Goal: Task Accomplishment & Management: Complete application form

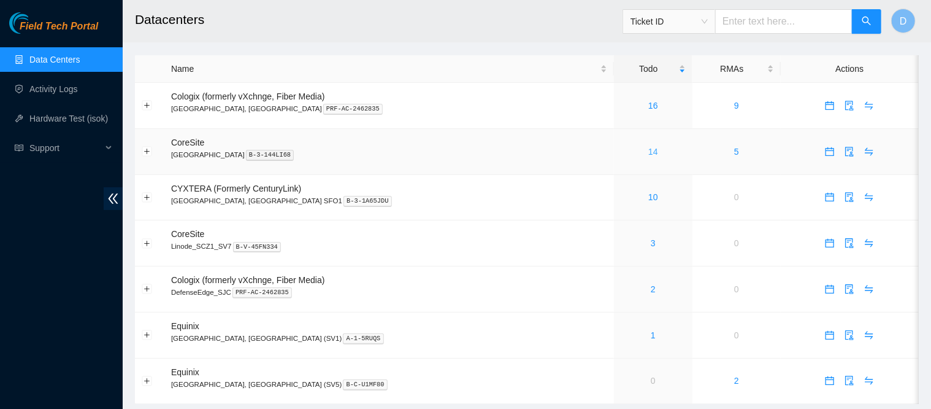
click at [649, 151] on link "14" at bounding box center [654, 152] width 10 height 10
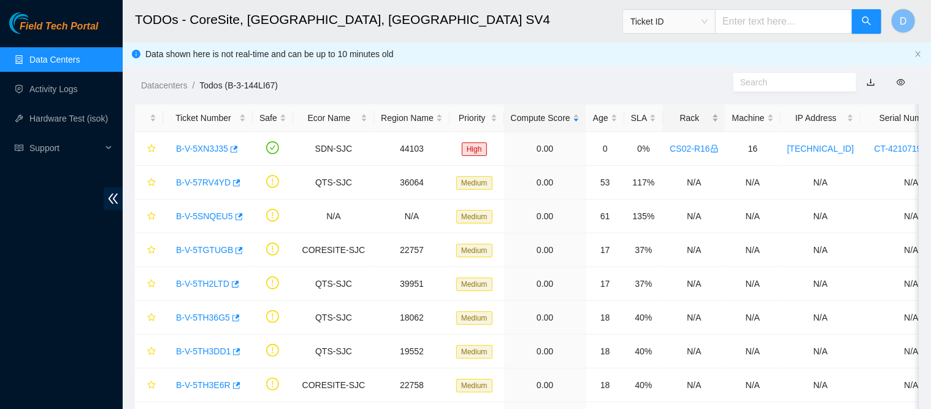
click at [676, 114] on div "Rack" at bounding box center [694, 117] width 48 height 13
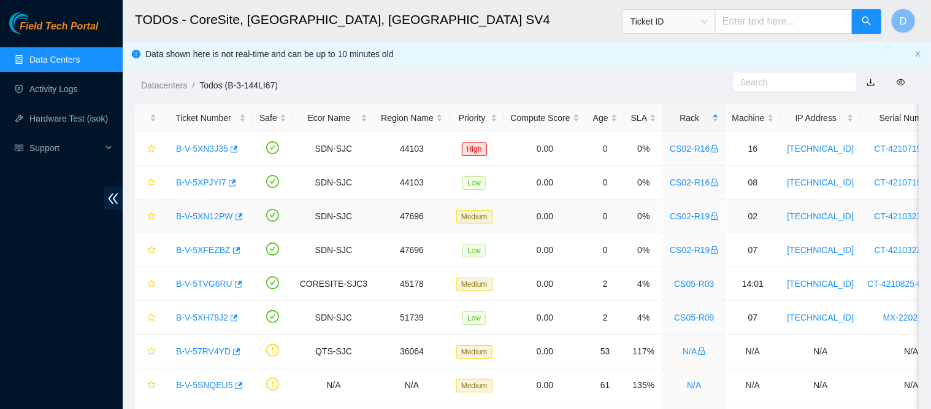
click at [199, 218] on link "B-V-5XN12PW" at bounding box center [204, 216] width 57 height 10
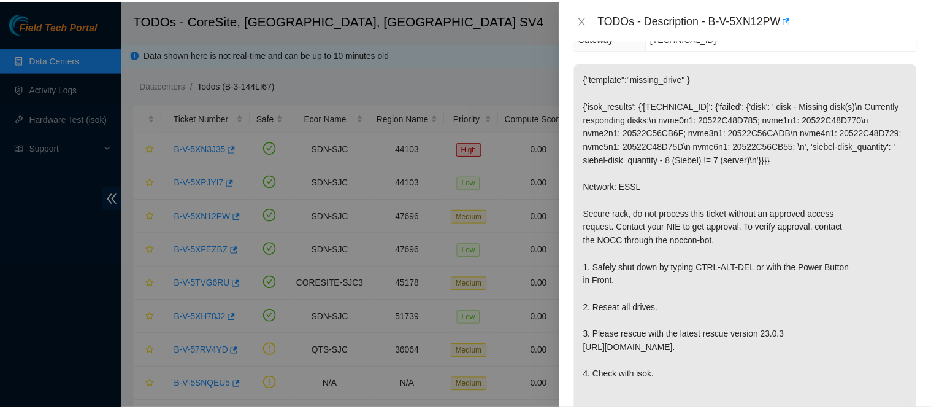
scroll to position [244, 0]
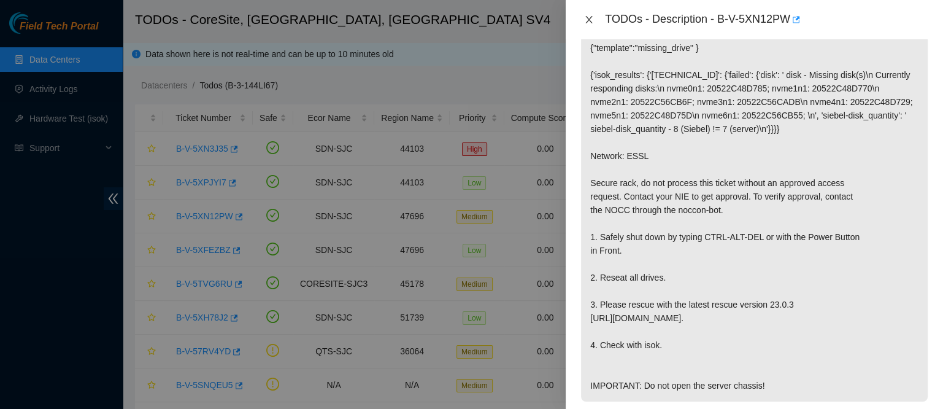
click at [592, 23] on icon "close" at bounding box center [589, 20] width 10 height 10
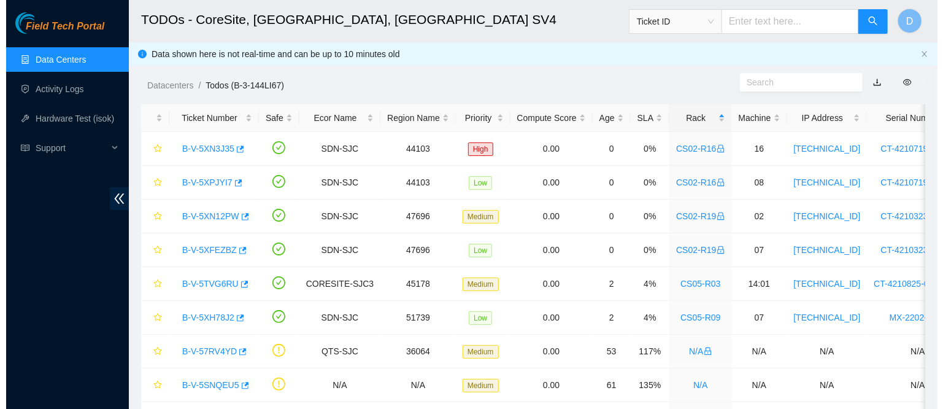
scroll to position [276, 0]
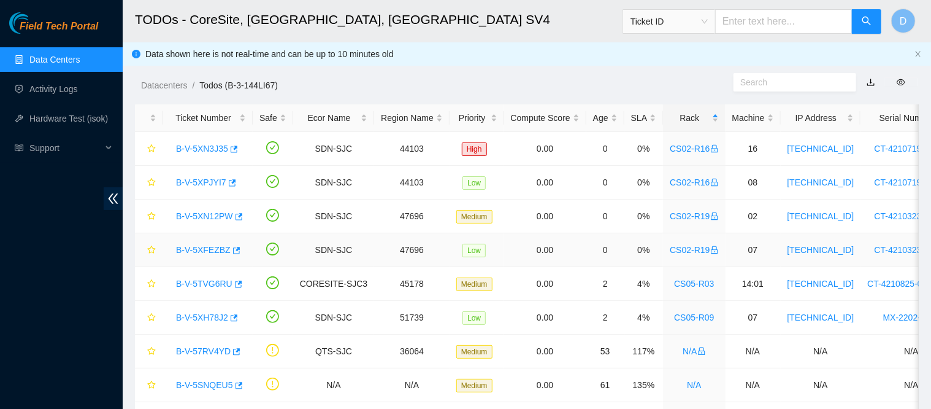
click at [206, 252] on link "B-V-5XFEZBZ" at bounding box center [203, 250] width 55 height 10
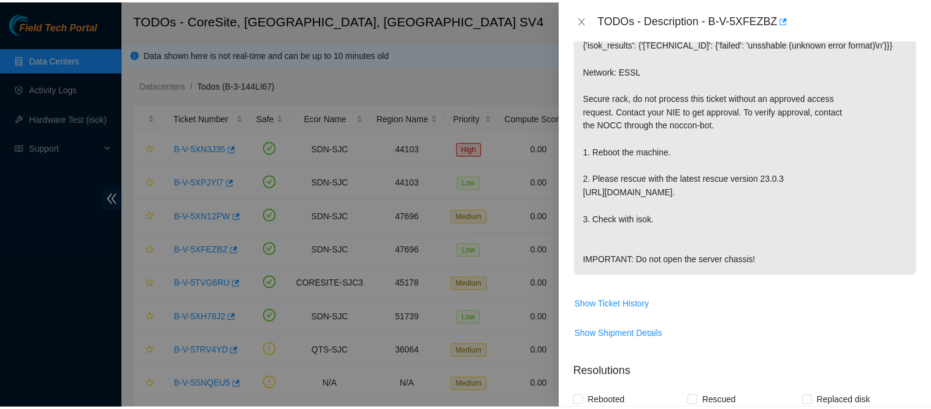
scroll to position [244, 0]
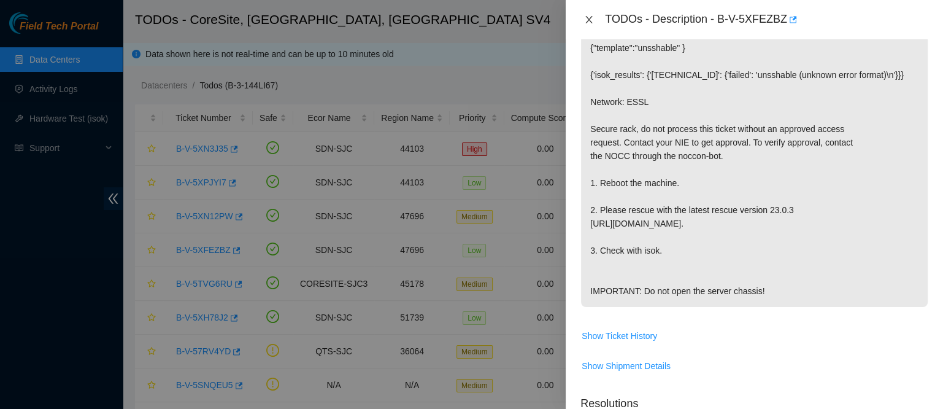
click at [594, 23] on button "Close" at bounding box center [588, 20] width 17 height 12
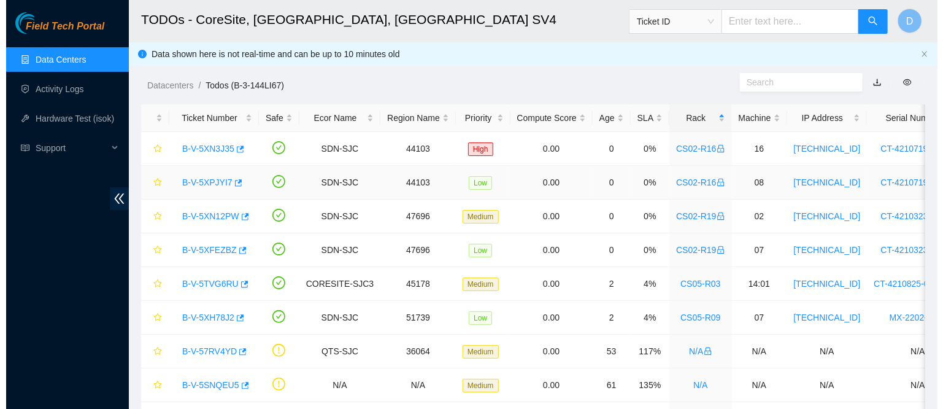
scroll to position [26, 0]
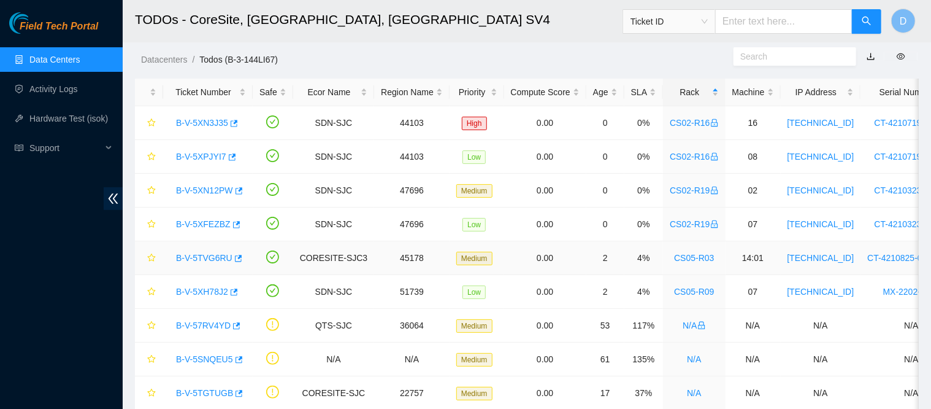
click at [201, 258] on link "B-V-5TVG6RU" at bounding box center [204, 258] width 56 height 10
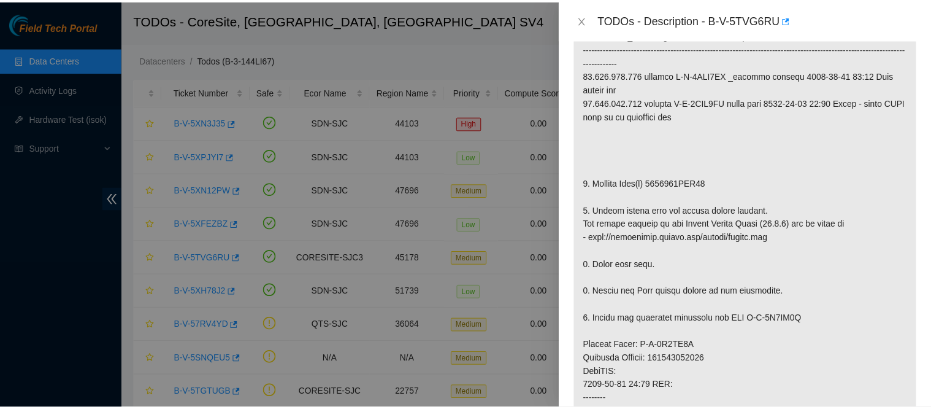
scroll to position [271, 0]
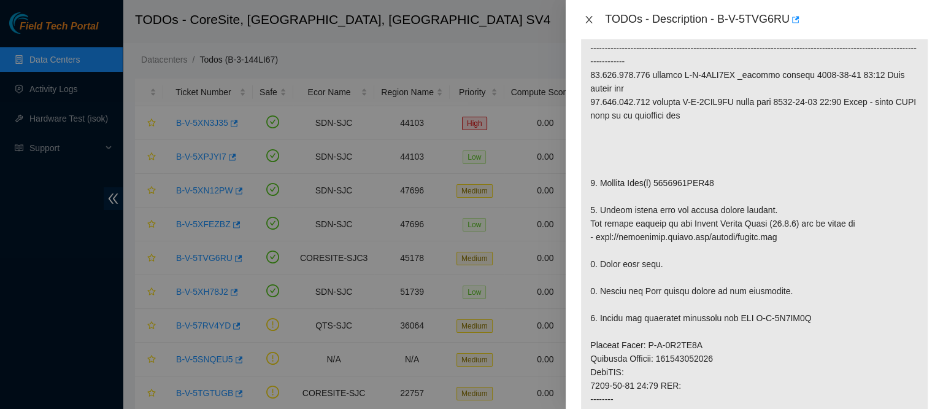
click at [587, 20] on icon "close" at bounding box center [589, 20] width 10 height 10
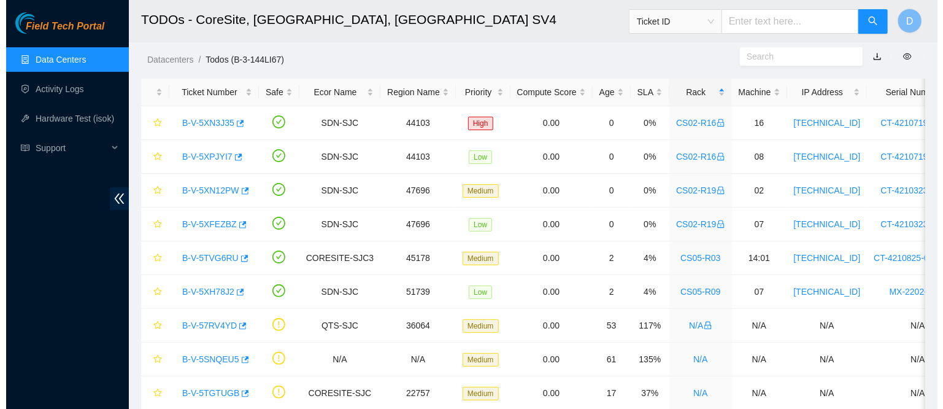
scroll to position [303, 0]
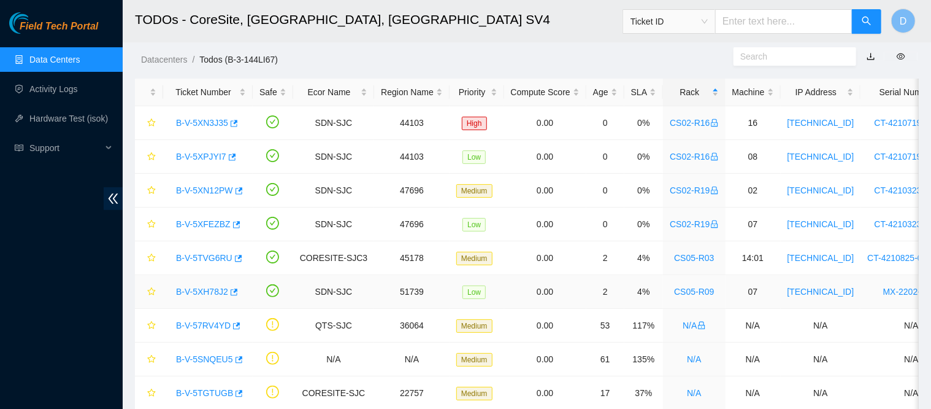
click at [204, 287] on link "B-V-5XH78J2" at bounding box center [202, 292] width 52 height 10
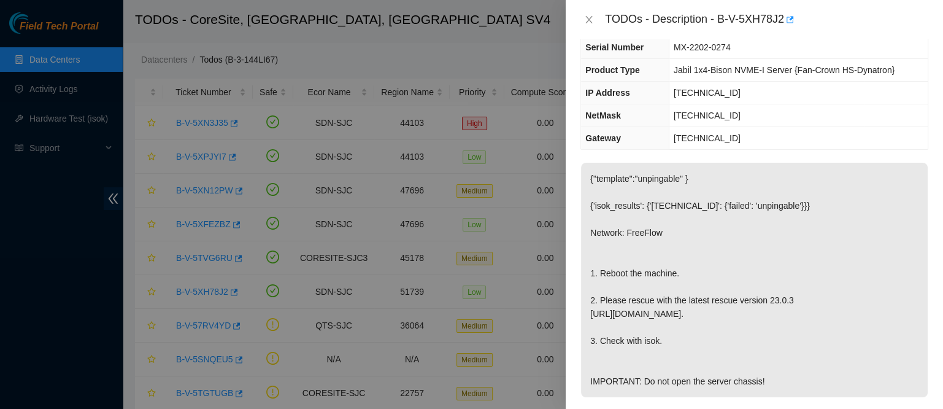
scroll to position [0, 0]
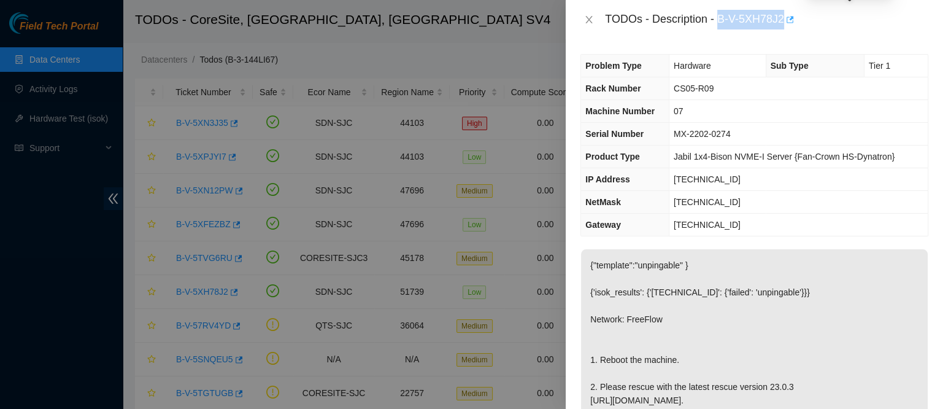
drag, startPoint x: 757, startPoint y: 19, endPoint x: 844, endPoint y: 26, distance: 87.4
click at [844, 26] on div "TODOs - Description - B-V-5XH78J2" at bounding box center [766, 20] width 323 height 20
copy div "B-V-5XH78J2"
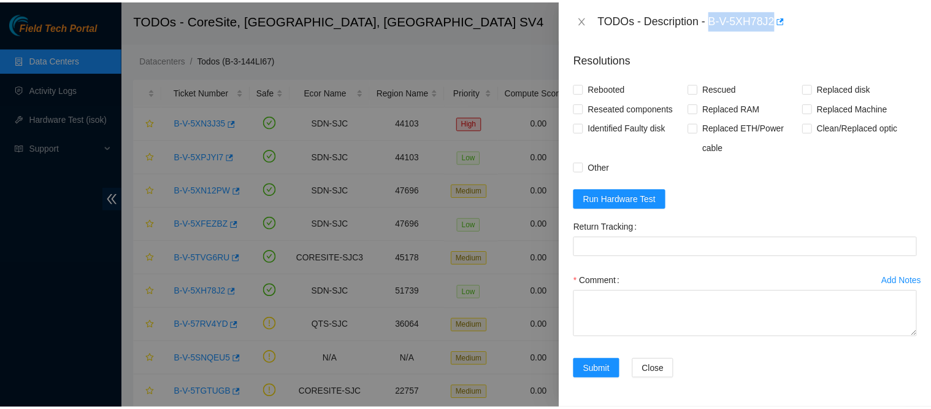
scroll to position [538, 0]
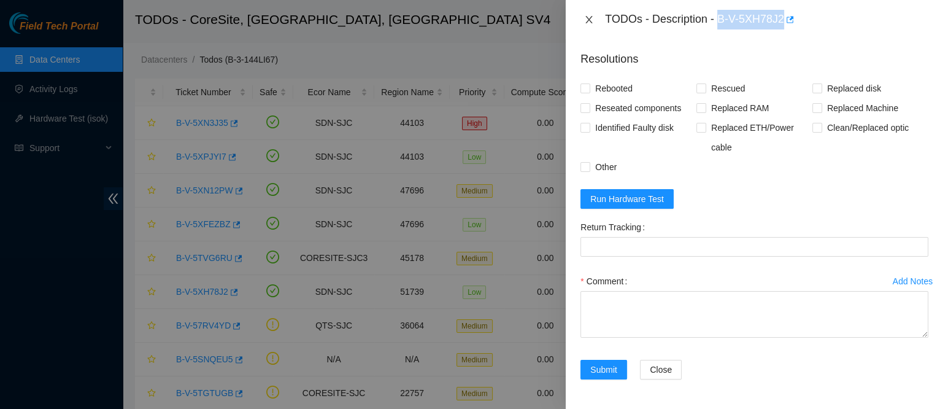
click at [589, 16] on icon "close" at bounding box center [589, 20] width 10 height 10
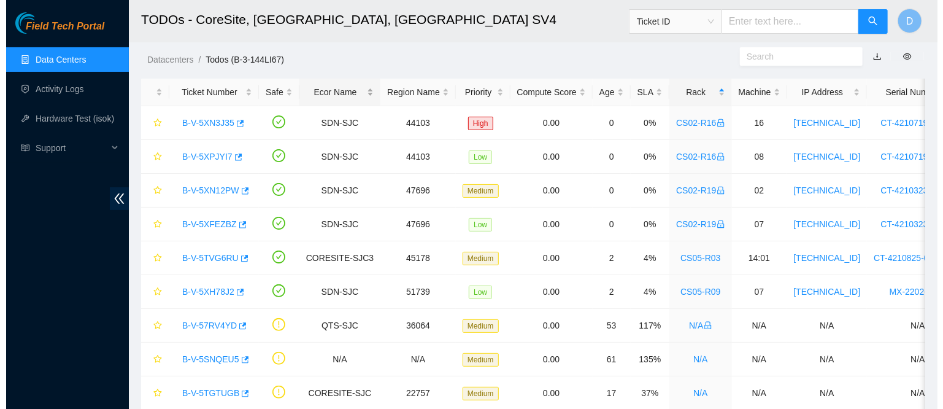
scroll to position [326, 0]
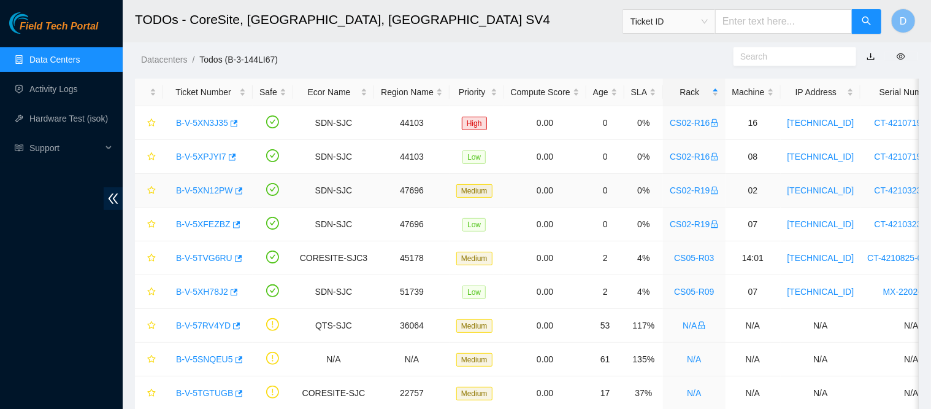
drag, startPoint x: 193, startPoint y: 191, endPoint x: 377, endPoint y: 164, distance: 186.1
click at [193, 191] on link "B-V-5XN12PW" at bounding box center [204, 190] width 57 height 10
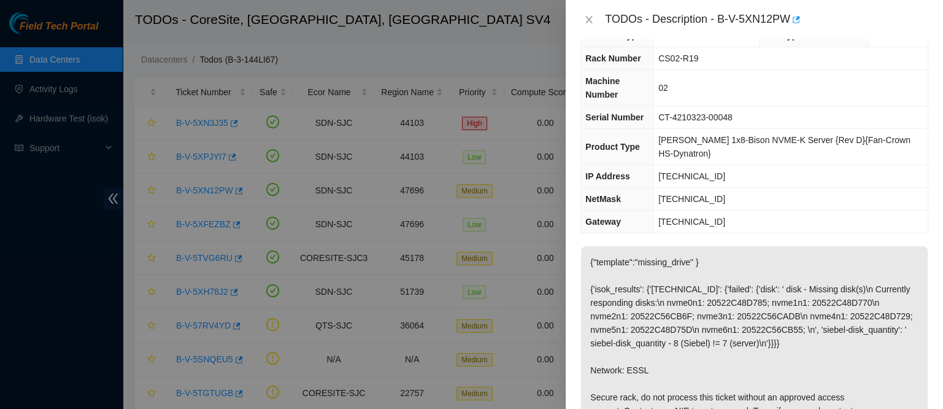
scroll to position [0, 0]
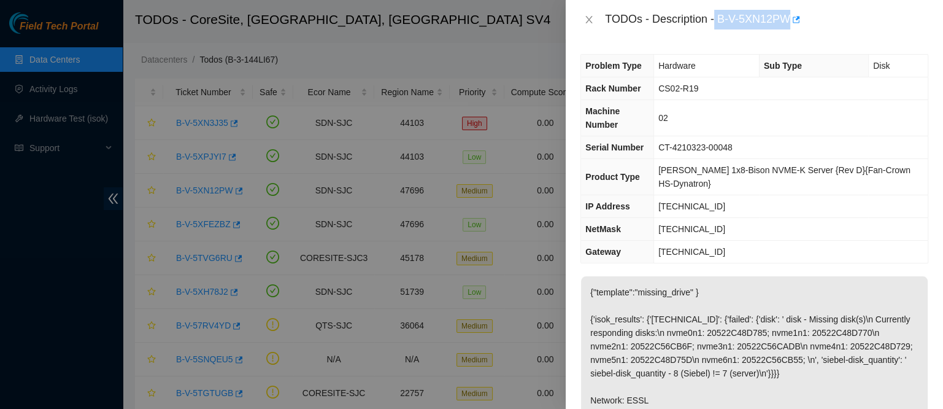
drag, startPoint x: 752, startPoint y: 22, endPoint x: 868, endPoint y: 34, distance: 116.0
click at [868, 34] on div "TODOs - Description - B-V-5XN12PW" at bounding box center [754, 19] width 377 height 39
copy div "B-V-5XN12PW"
click at [584, 17] on icon "close" at bounding box center [589, 20] width 10 height 10
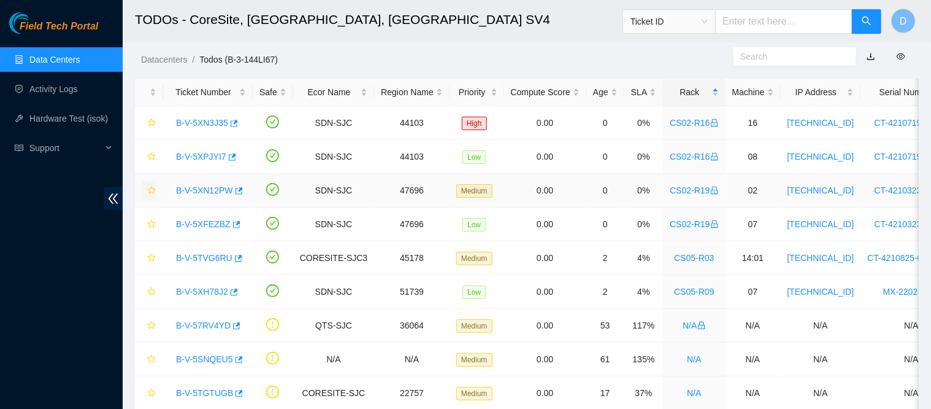
click at [153, 187] on icon "star" at bounding box center [151, 190] width 9 height 9
click at [150, 224] on icon "star" at bounding box center [151, 224] width 8 height 8
click at [193, 227] on link "B-V-5XFEZBZ" at bounding box center [203, 224] width 55 height 10
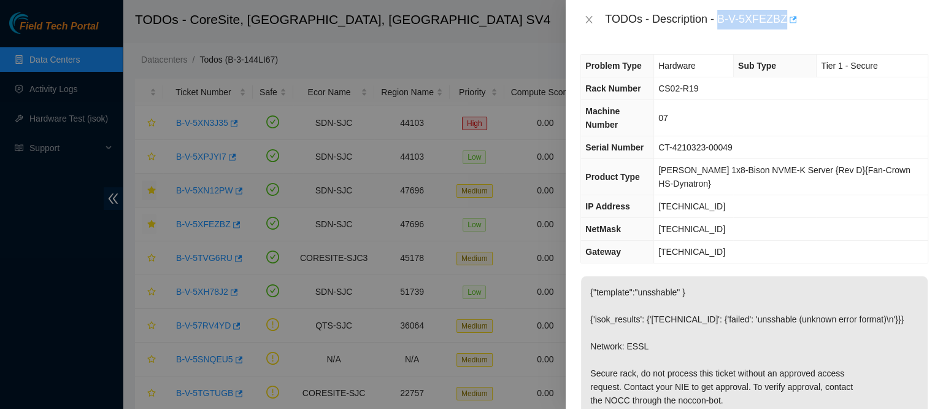
drag, startPoint x: 758, startPoint y: 20, endPoint x: 851, endPoint y: 29, distance: 93.1
click at [851, 29] on div "TODOs - Description - B-V-5XFEZBZ" at bounding box center [766, 20] width 323 height 20
copy div "B-V-5XFEZBZ"
click at [587, 14] on button "Close" at bounding box center [588, 20] width 17 height 12
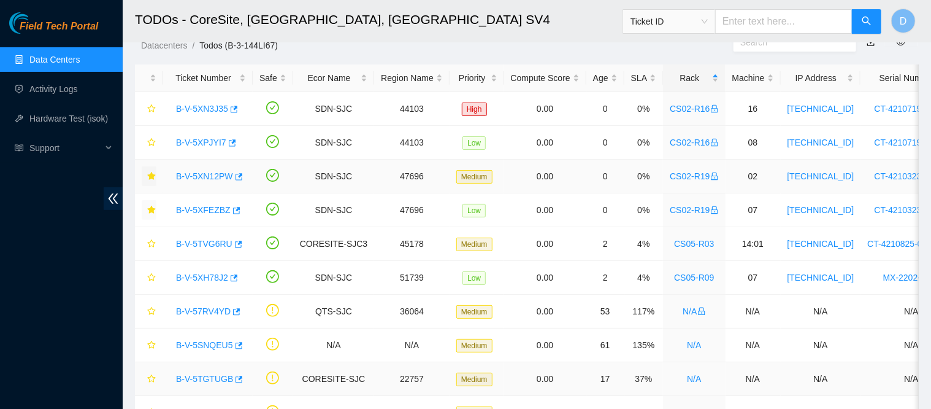
scroll to position [39, 0]
click at [150, 274] on icon "star" at bounding box center [151, 278] width 8 height 8
click at [80, 63] on link "Data Centers" at bounding box center [54, 60] width 50 height 10
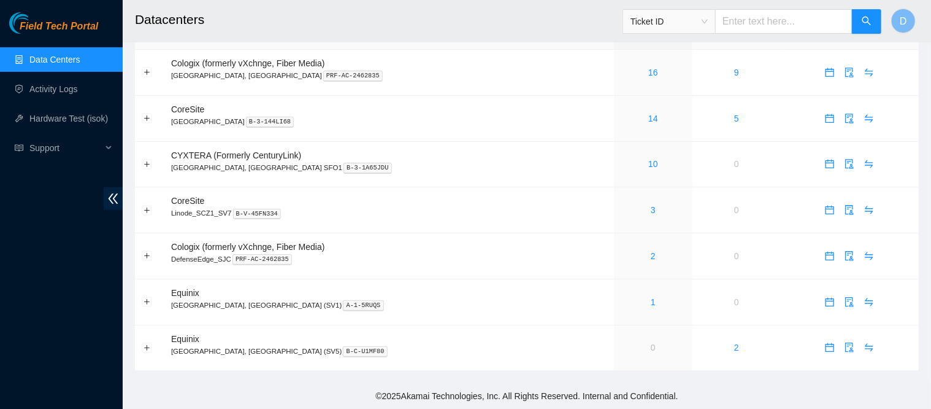
scroll to position [39, 0]
click at [825, 116] on icon "calendar" at bounding box center [830, 119] width 10 height 10
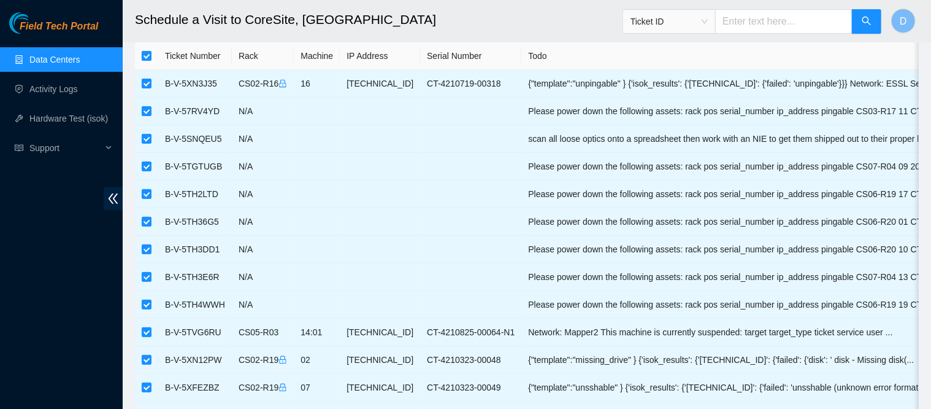
click at [150, 51] on input "checkbox" at bounding box center [147, 56] width 10 height 10
checkbox input "false"
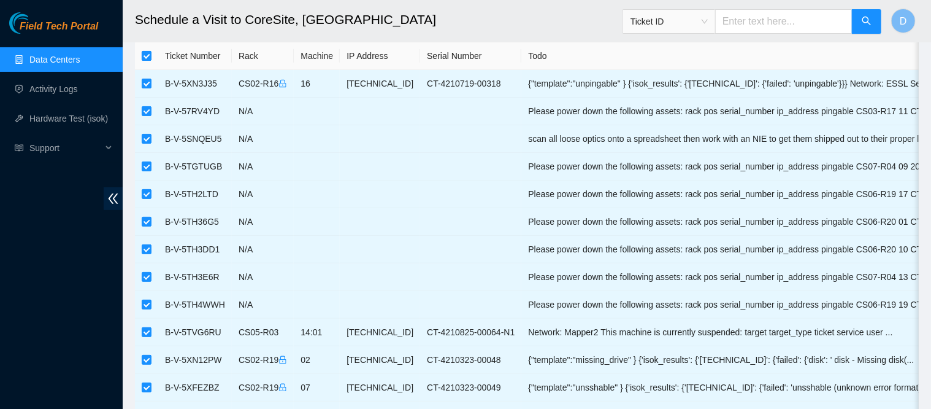
checkbox input "false"
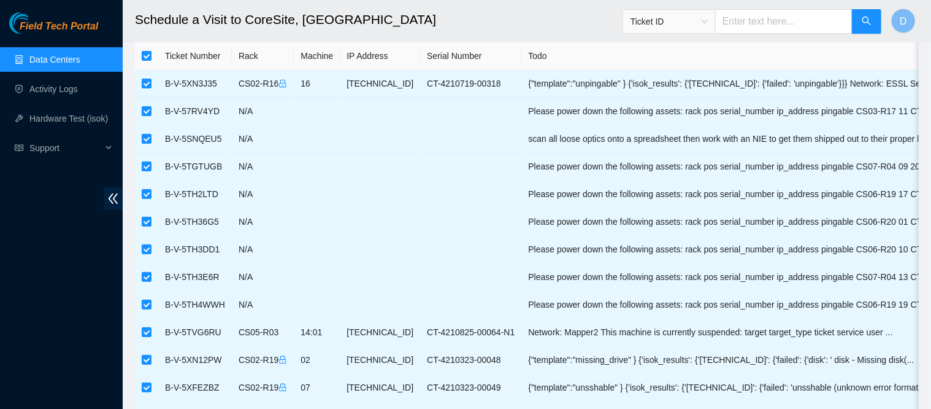
checkbox input "false"
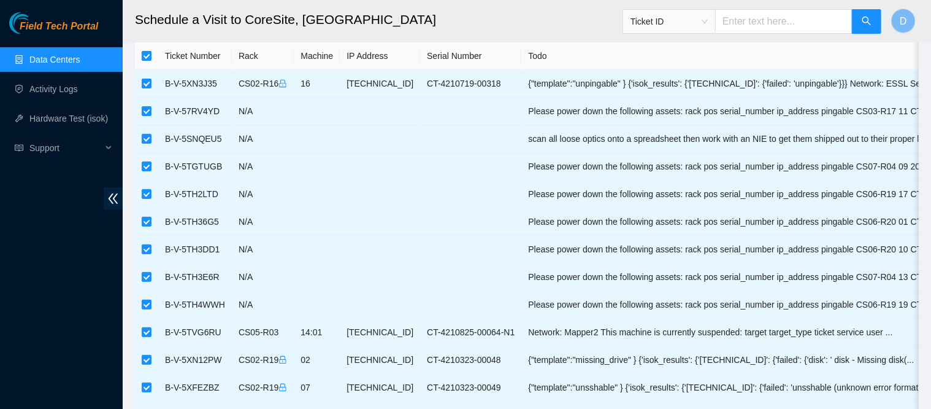
checkbox input "false"
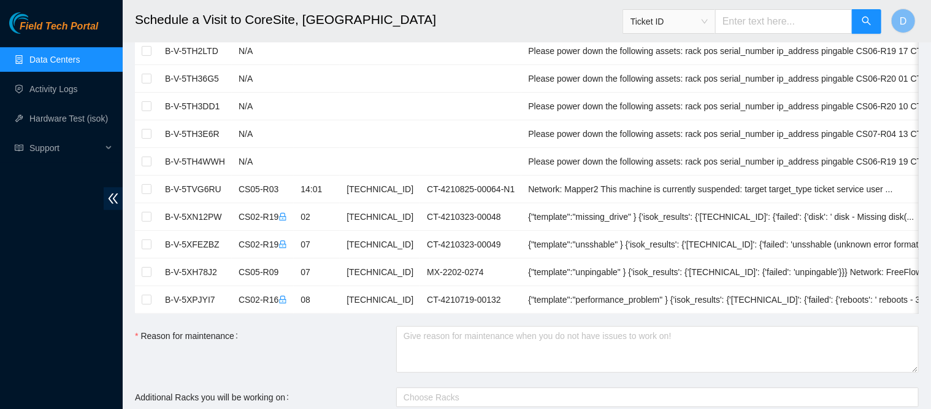
scroll to position [216, 0]
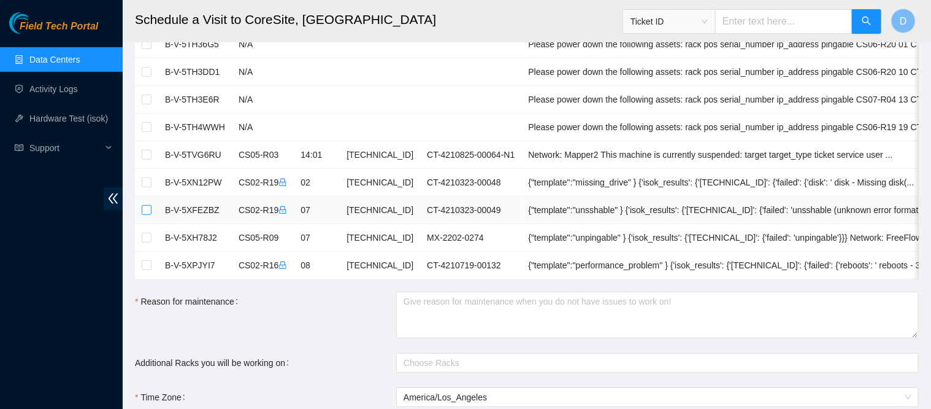
click at [145, 208] on input "checkbox" at bounding box center [147, 210] width 10 height 10
checkbox input "true"
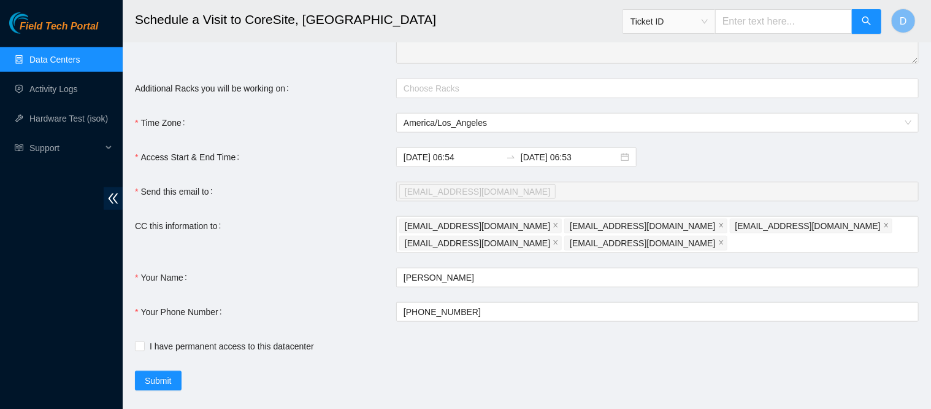
scroll to position [491, 0]
click at [560, 161] on input "2025-10-07 06:53" at bounding box center [570, 156] width 98 height 13
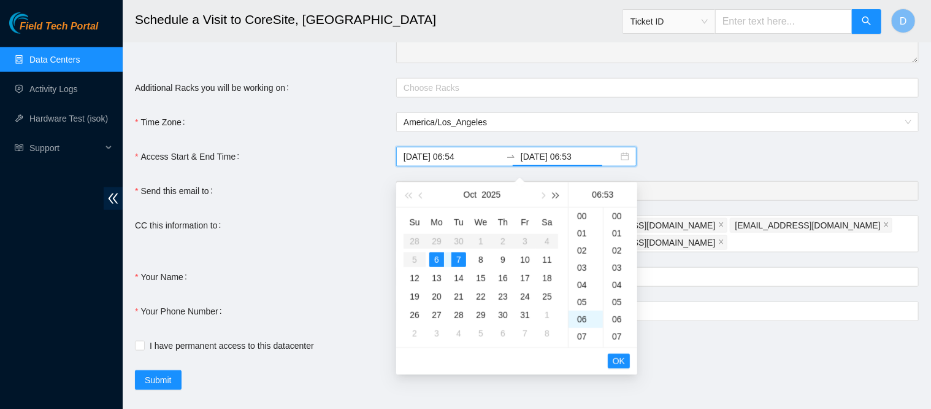
scroll to position [911, 0]
click at [441, 260] on div "6" at bounding box center [437, 259] width 15 height 15
click at [584, 267] on div "14" at bounding box center [586, 270] width 34 height 17
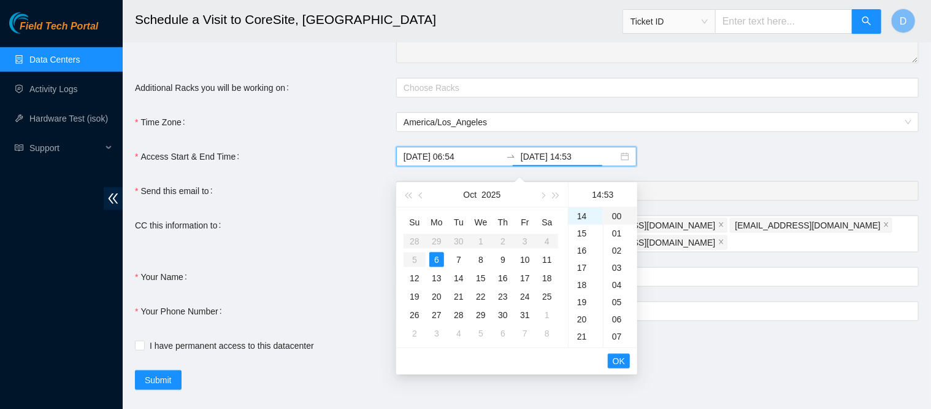
click at [618, 218] on div "00" at bounding box center [621, 215] width 34 height 17
type input "2025-10-06 14:00"
click at [618, 360] on span "OK" at bounding box center [619, 360] width 12 height 13
click at [614, 363] on span "OK" at bounding box center [619, 360] width 12 height 13
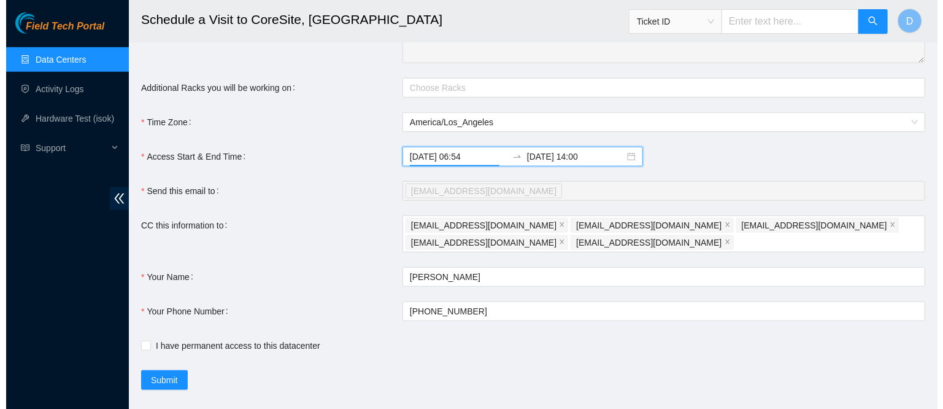
scroll to position [522, 0]
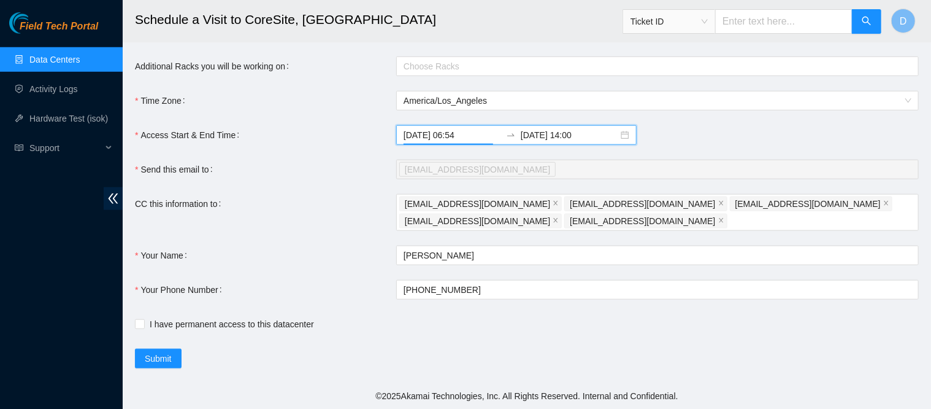
click at [135, 328] on label "I have permanent access to this datacenter" at bounding box center [227, 323] width 184 height 13
click at [135, 328] on input "I have permanent access to this datacenter" at bounding box center [139, 323] width 9 height 9
checkbox input "true"
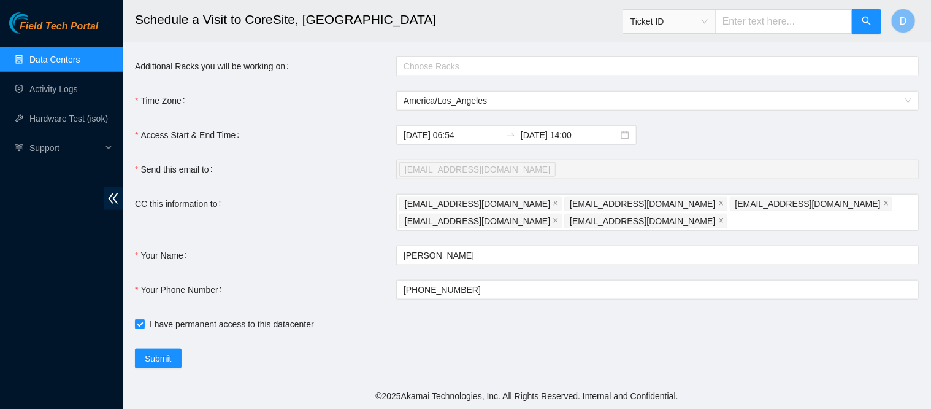
click at [151, 354] on span "Submit" at bounding box center [158, 358] width 27 height 13
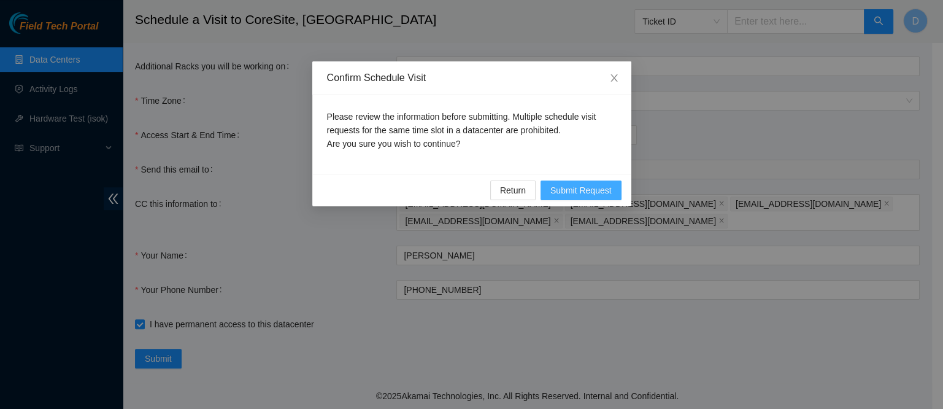
click at [586, 188] on span "Submit Request" at bounding box center [580, 189] width 61 height 13
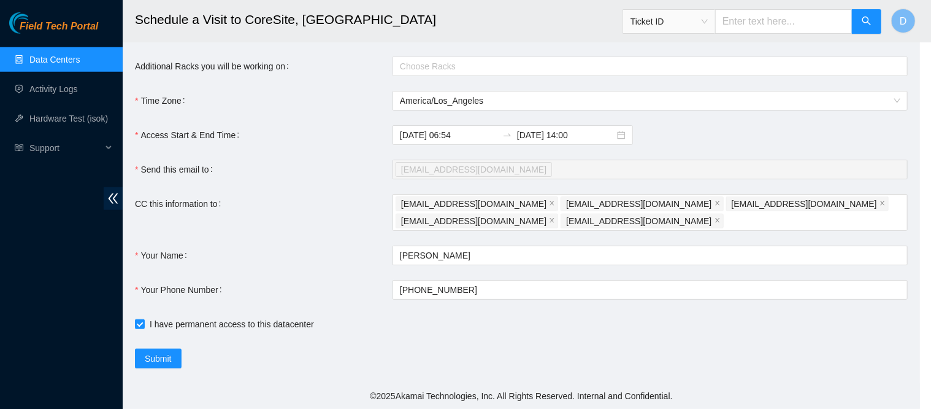
type input "2025-10-06 06:55"
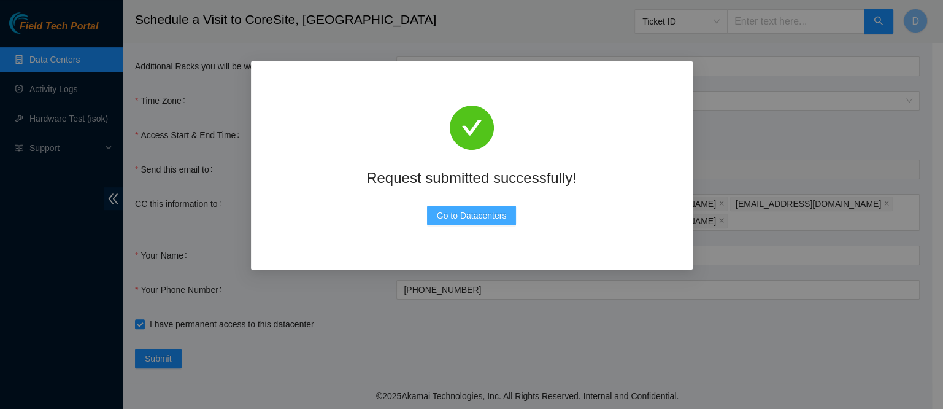
click at [458, 212] on span "Go to Datacenters" at bounding box center [472, 215] width 70 height 13
